Goal: Task Accomplishment & Management: Manage account settings

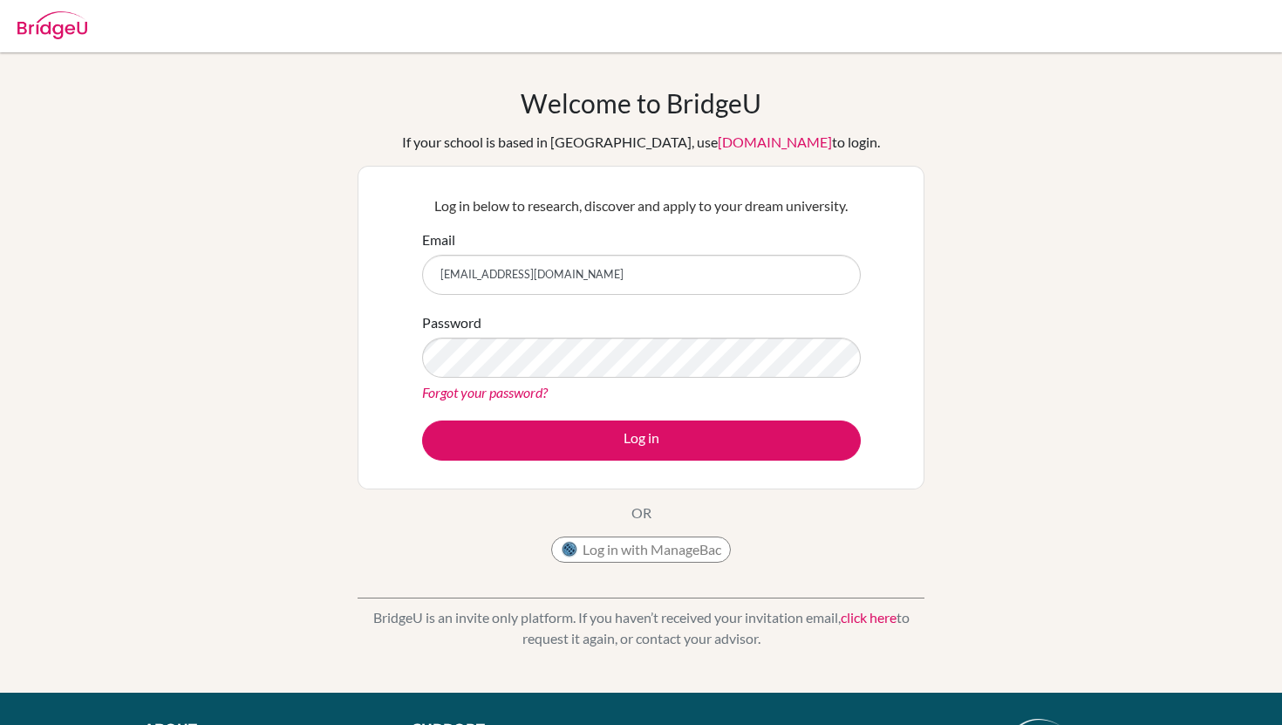
type input "[EMAIL_ADDRESS][DOMAIN_NAME]"
click at [422, 420] on button "Log in" at bounding box center [641, 440] width 439 height 40
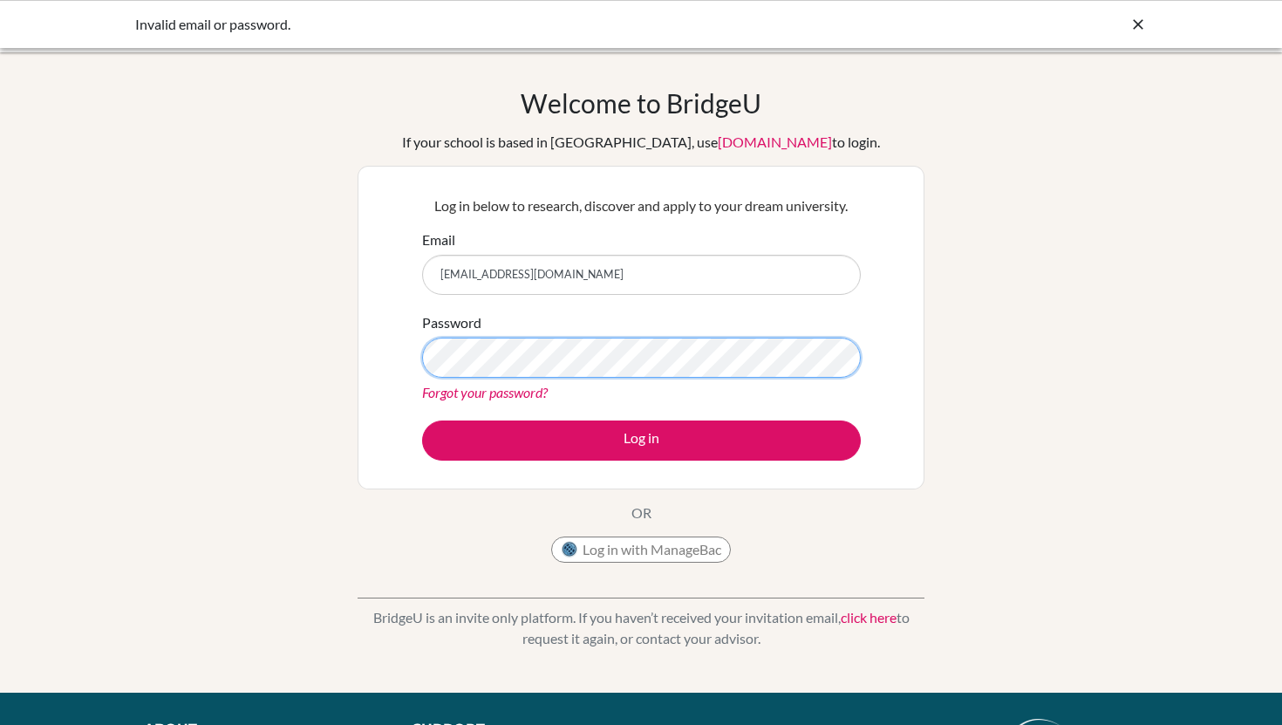
click at [422, 420] on button "Log in" at bounding box center [641, 440] width 439 height 40
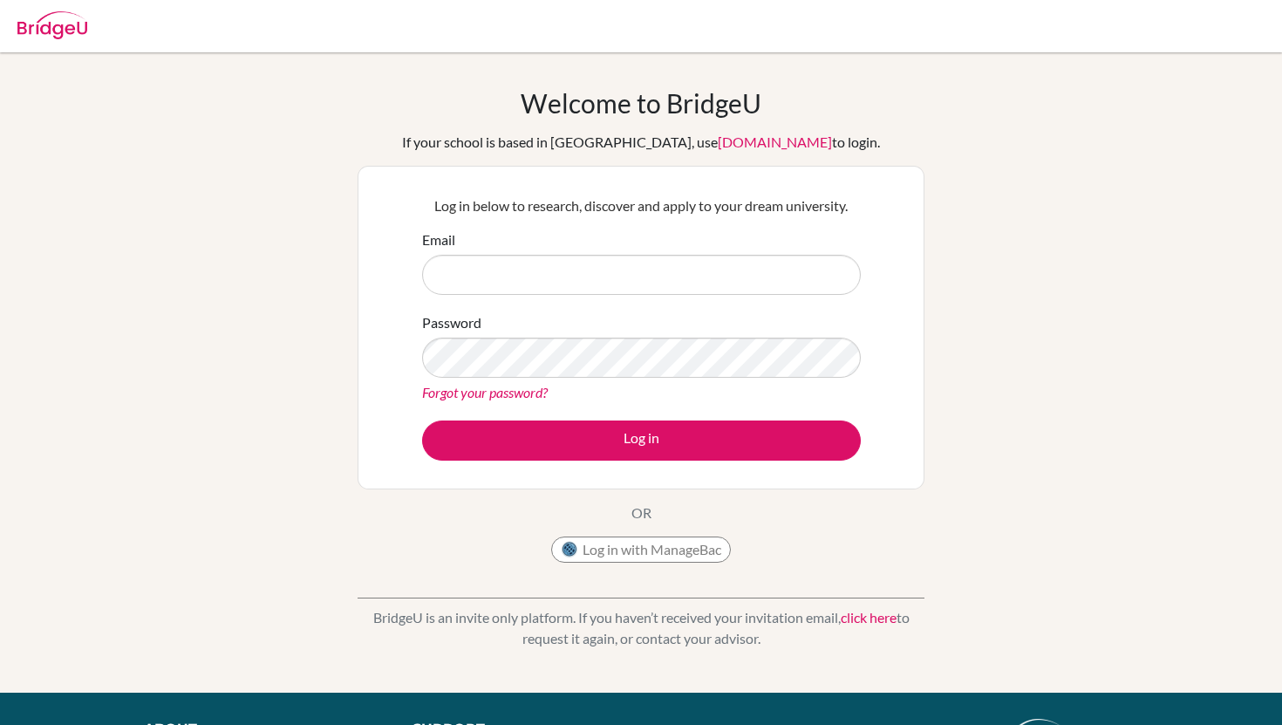
type input "4"
type input "[EMAIL_ADDRESS][DOMAIN_NAME]"
click at [531, 400] on div "Forgot your password?" at bounding box center [641, 392] width 439 height 21
click at [522, 394] on link "Forgot your password?" at bounding box center [485, 392] width 126 height 17
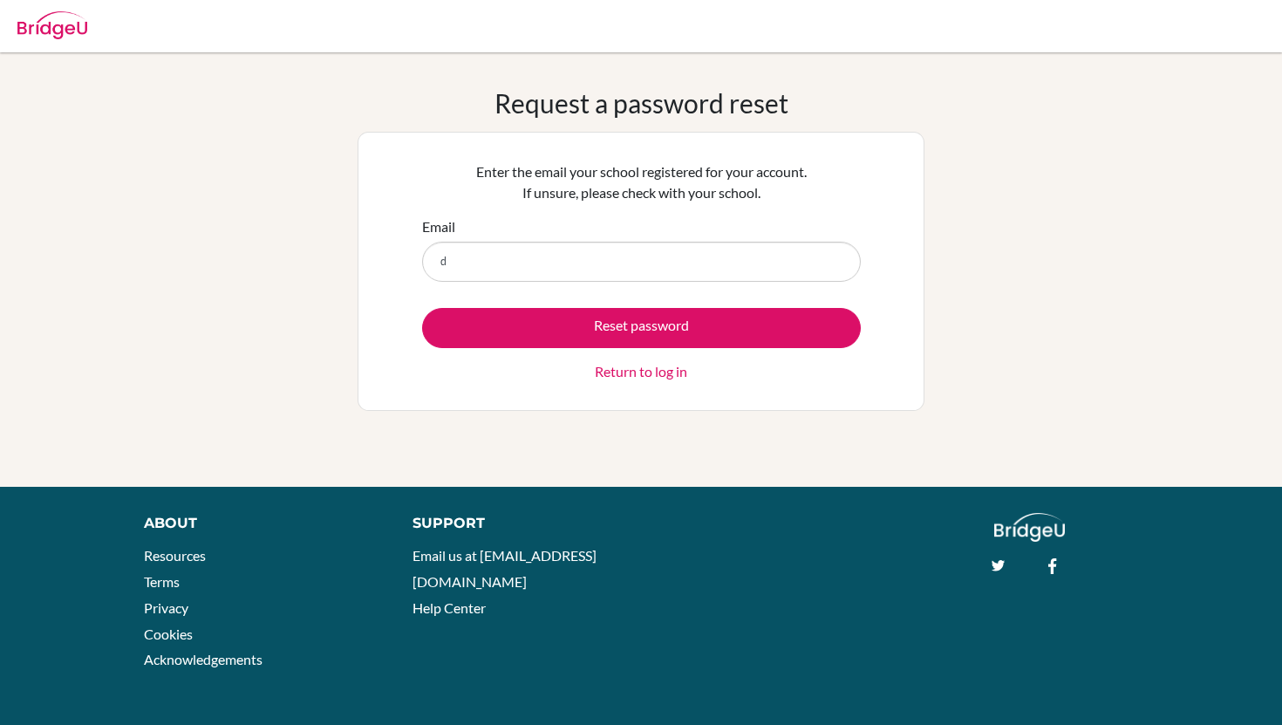
type input "diab210172@diabstudents.com"
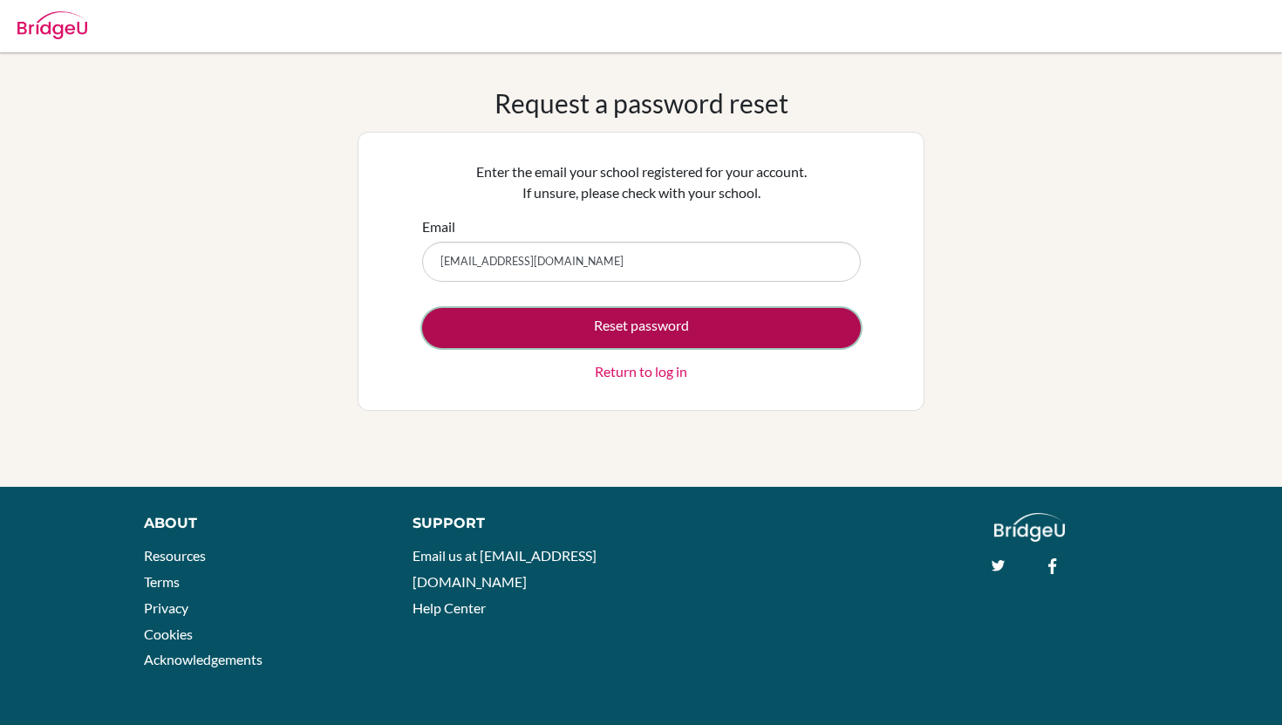
click at [654, 321] on button "Reset password" at bounding box center [641, 328] width 439 height 40
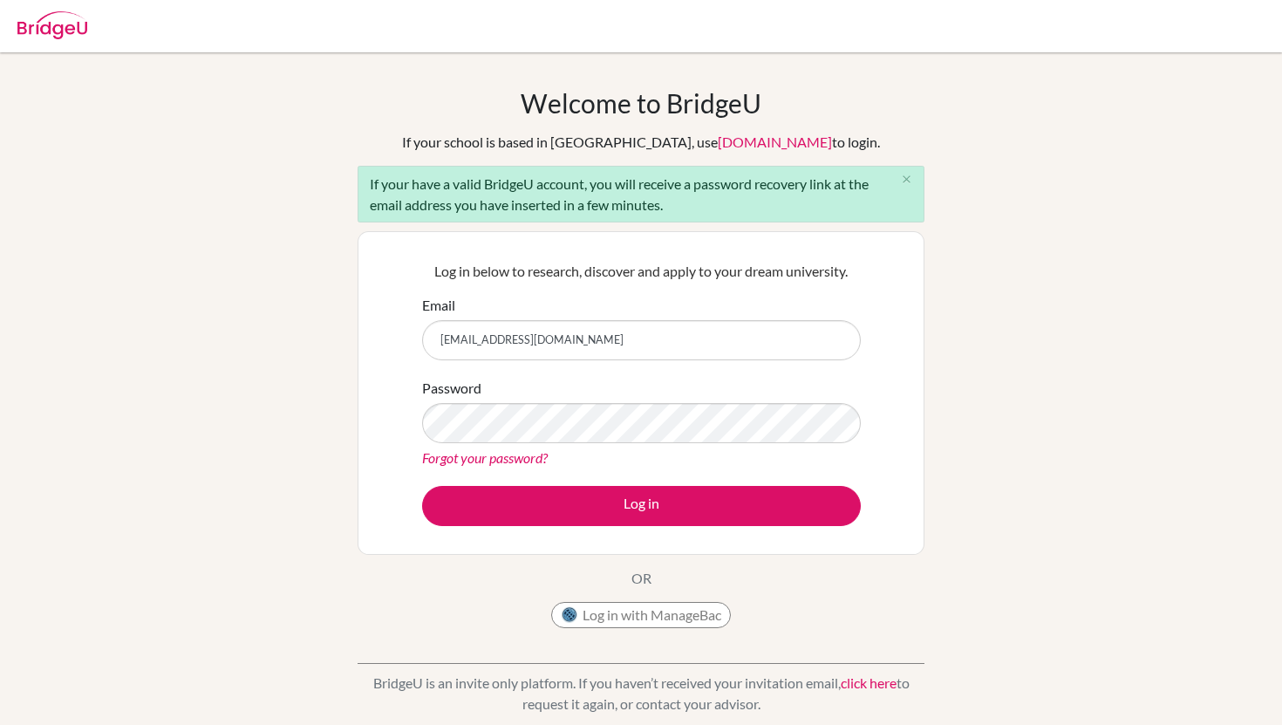
click at [422, 486] on button "Log in" at bounding box center [641, 506] width 439 height 40
type input "[EMAIL_ADDRESS][DOMAIN_NAME]}"
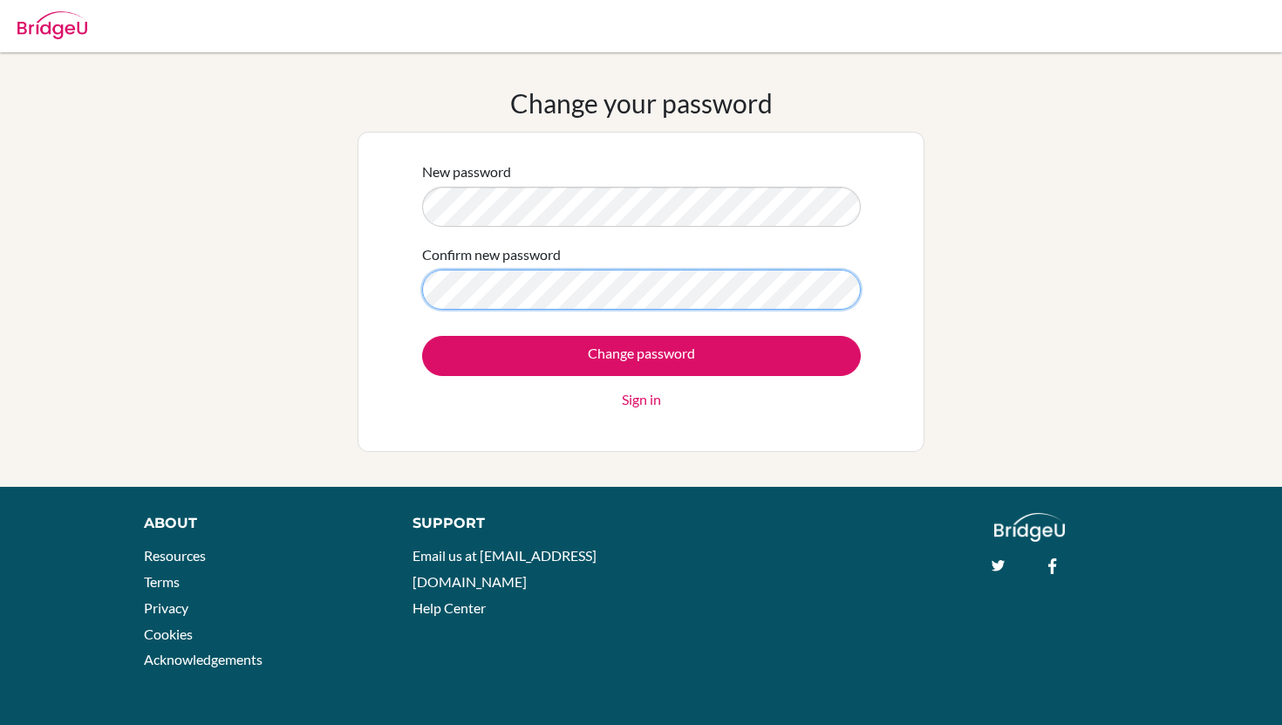
click at [422, 336] on input "Change password" at bounding box center [641, 356] width 439 height 40
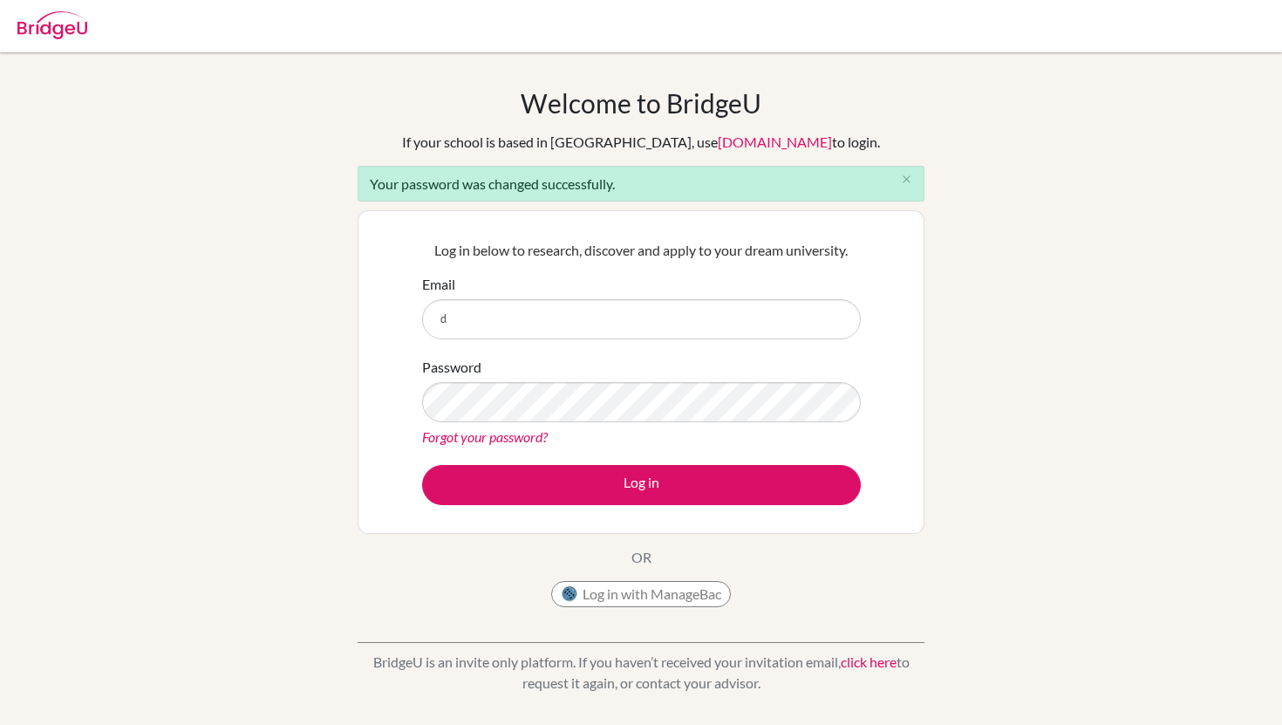
type input "[EMAIL_ADDRESS][DOMAIN_NAME]"
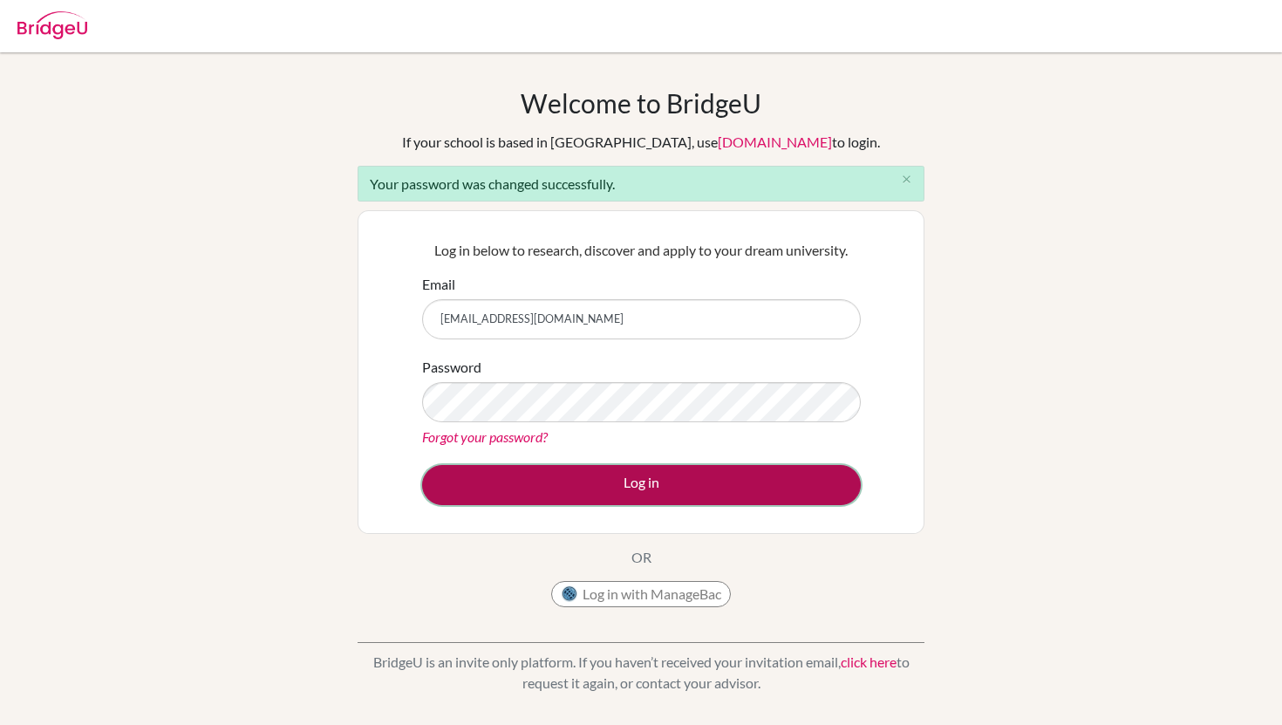
click at [695, 481] on button "Log in" at bounding box center [641, 485] width 439 height 40
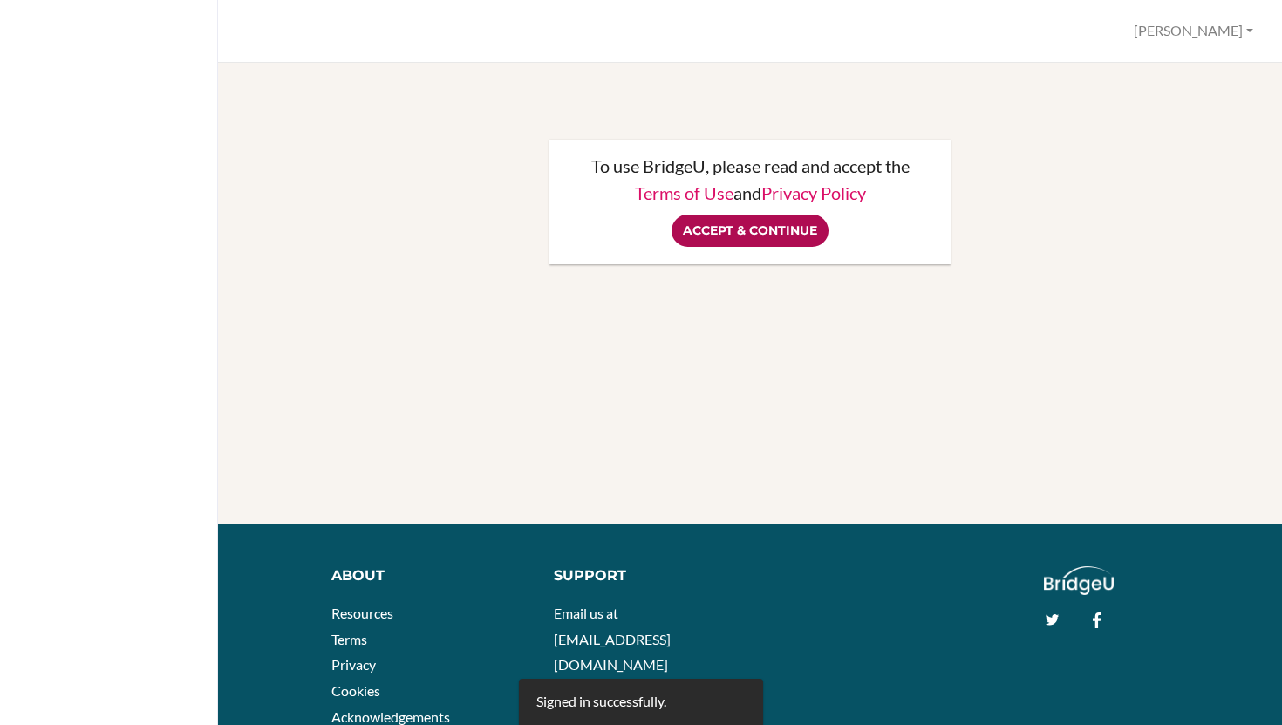
click at [754, 230] on input "Accept & Continue" at bounding box center [750, 231] width 157 height 32
